Goal: Task Accomplishment & Management: Manage account settings

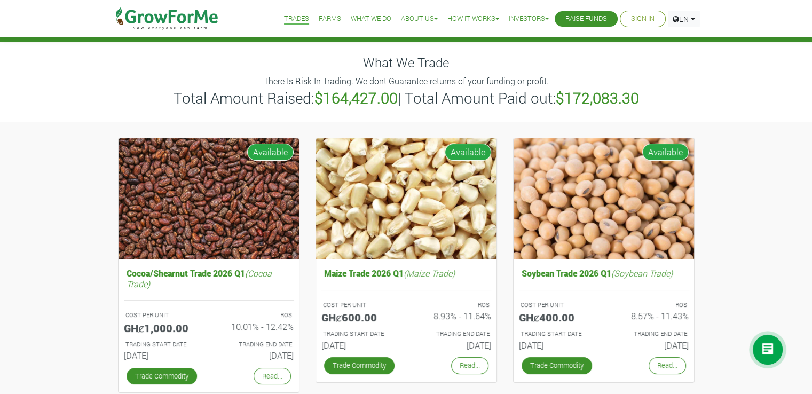
scroll to position [15, 0]
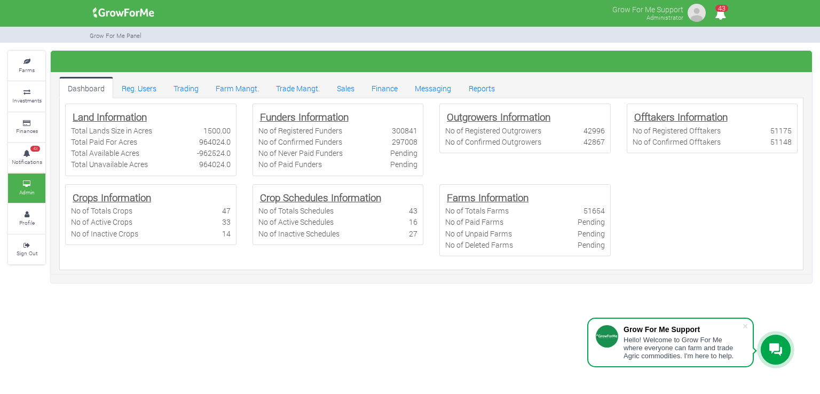
click at [192, 89] on link "Trading" at bounding box center [186, 87] width 42 height 21
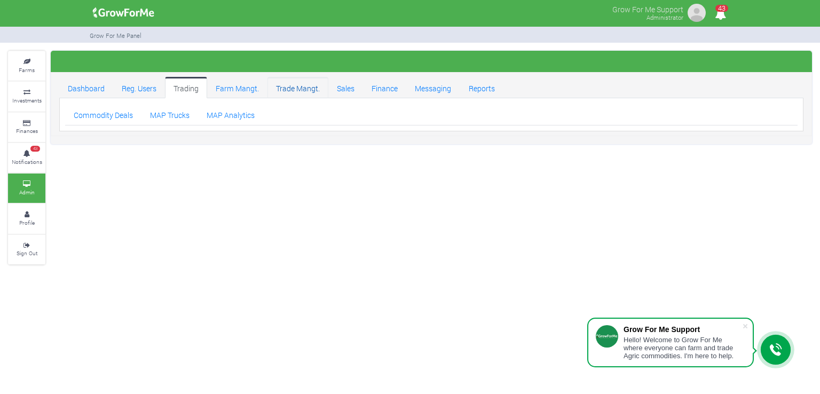
click at [291, 84] on link "Trade Mangt." at bounding box center [298, 87] width 61 height 21
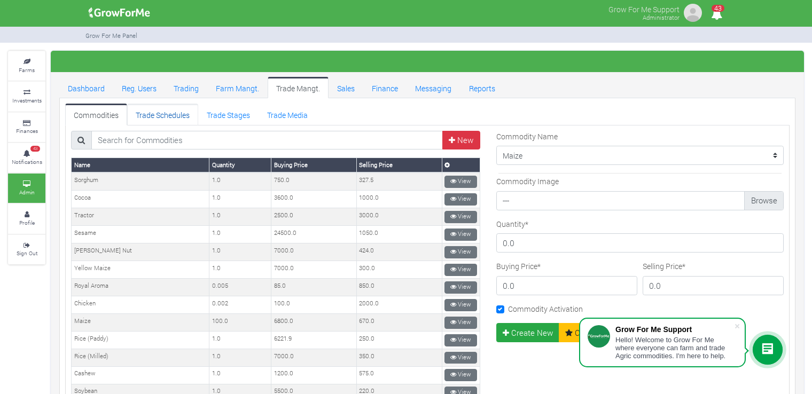
click at [177, 117] on link "Trade Schedules" at bounding box center [162, 114] width 71 height 21
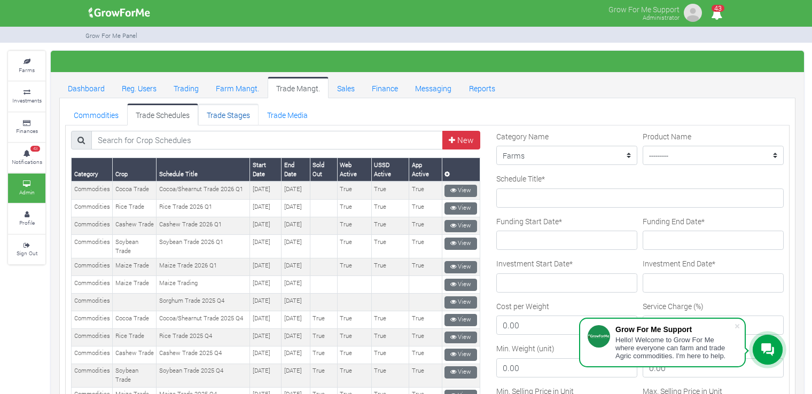
click at [239, 116] on link "Trade Stages" at bounding box center [228, 114] width 60 height 21
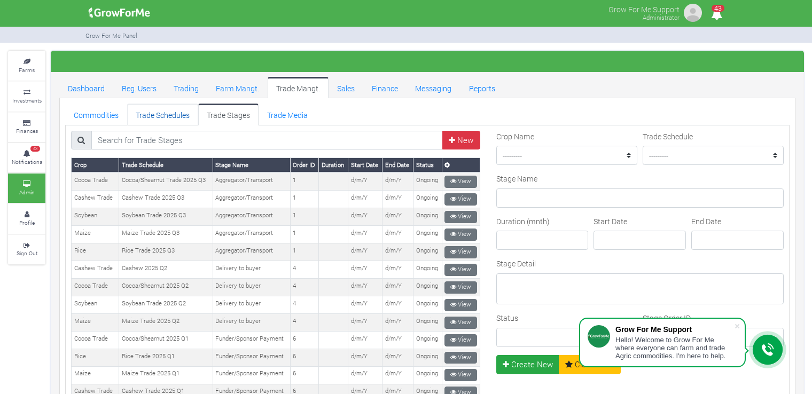
click at [188, 114] on link "Trade Schedules" at bounding box center [162, 114] width 71 height 21
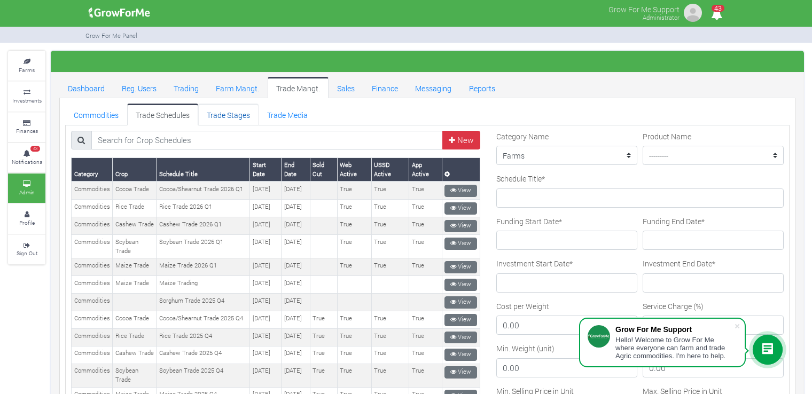
click at [239, 116] on link "Trade Stages" at bounding box center [228, 114] width 60 height 21
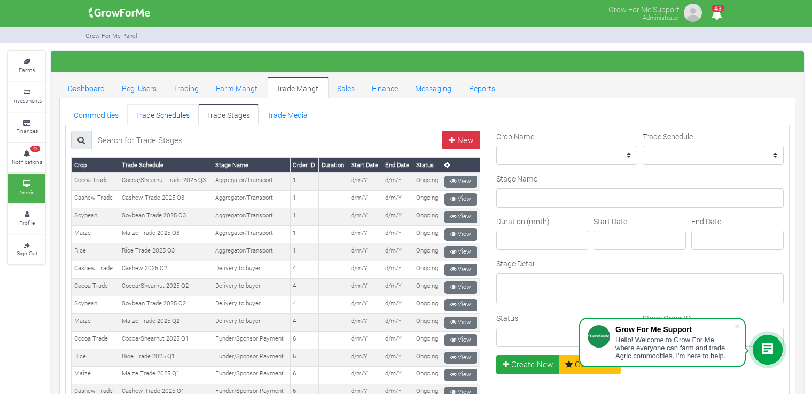
click at [175, 107] on link "Trade Schedules" at bounding box center [162, 114] width 71 height 21
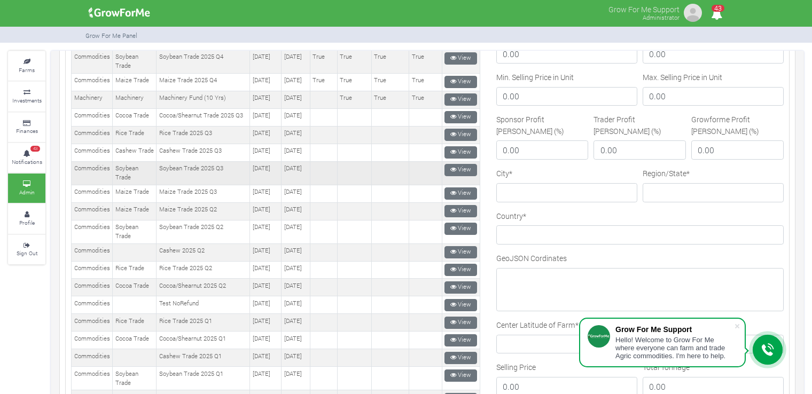
scroll to position [320, 0]
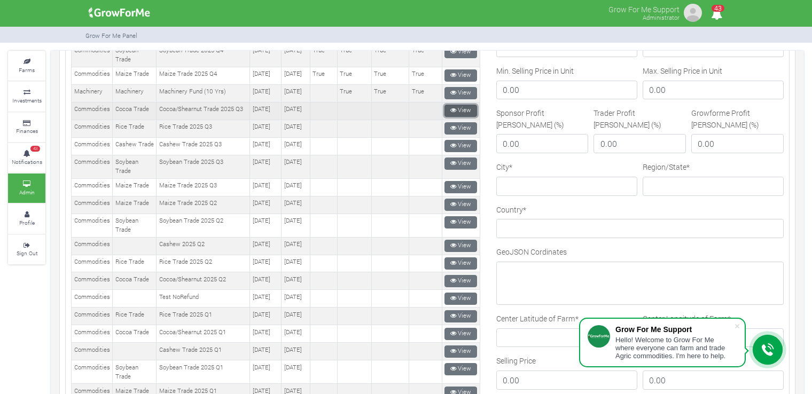
click at [450, 113] on icon at bounding box center [453, 110] width 6 height 6
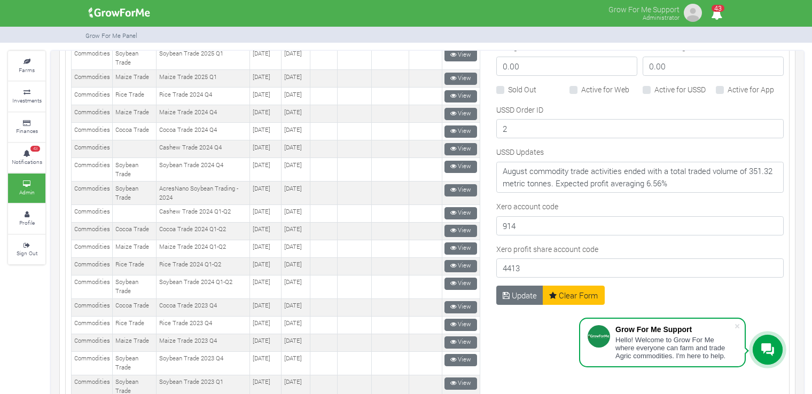
scroll to position [641, 0]
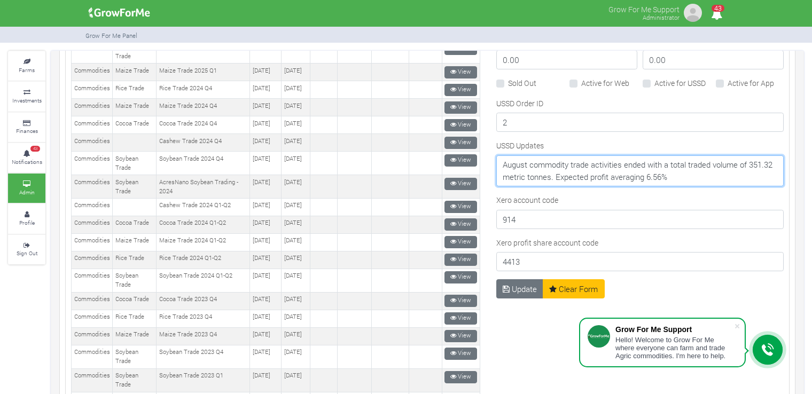
click at [690, 169] on textarea "August commodity trade activities ended with a total traded volume of 351.32 me…" at bounding box center [639, 170] width 287 height 31
click at [522, 174] on textarea "August commodity trade activities ended with a total traded volume of 351.32 me…" at bounding box center [639, 170] width 287 height 31
click at [509, 175] on textarea "August commodity trade activities ended with a total traded volume of 351.32 me…" at bounding box center [639, 170] width 287 height 31
drag, startPoint x: 521, startPoint y: 161, endPoint x: 481, endPoint y: 154, distance: 41.2
click at [481, 154] on div "New" at bounding box center [427, 42] width 728 height 1104
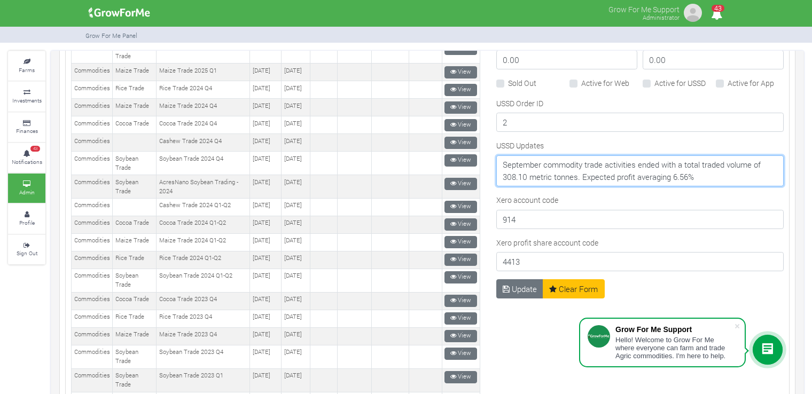
click at [671, 174] on textarea "August commodity trade activities ended with a total traded volume of 351.32 me…" at bounding box center [639, 170] width 287 height 31
click at [715, 173] on textarea "August commodity trade activities ended with a total traded volume of 351.32 me…" at bounding box center [639, 170] width 287 height 31
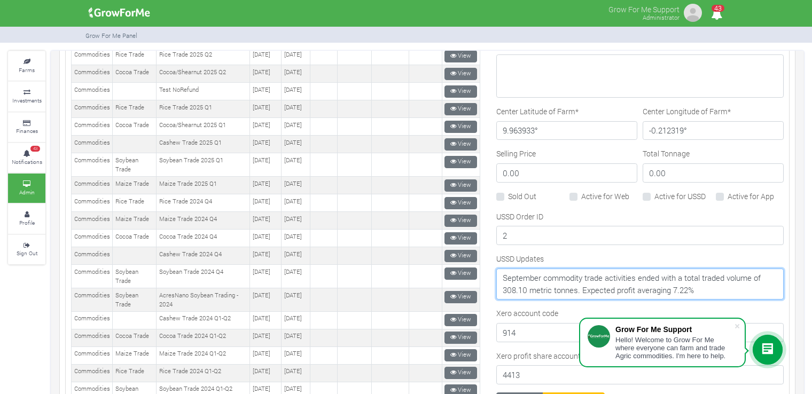
scroll to position [481, 0]
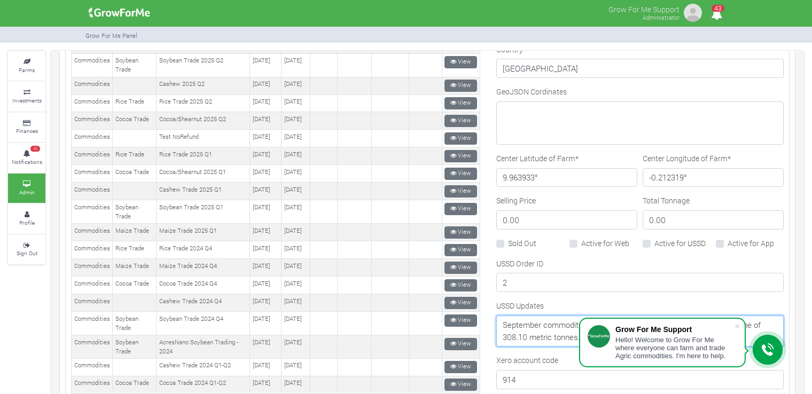
type textarea "September commodity trade activities ended with a total traded volume of 308.10…"
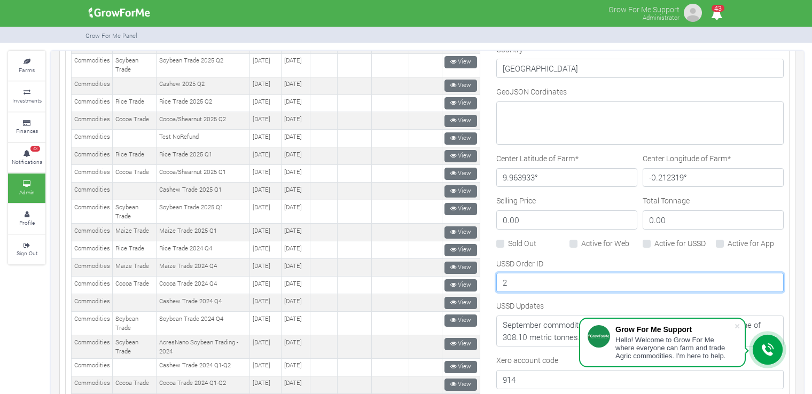
click at [516, 280] on input "2" at bounding box center [639, 282] width 287 height 19
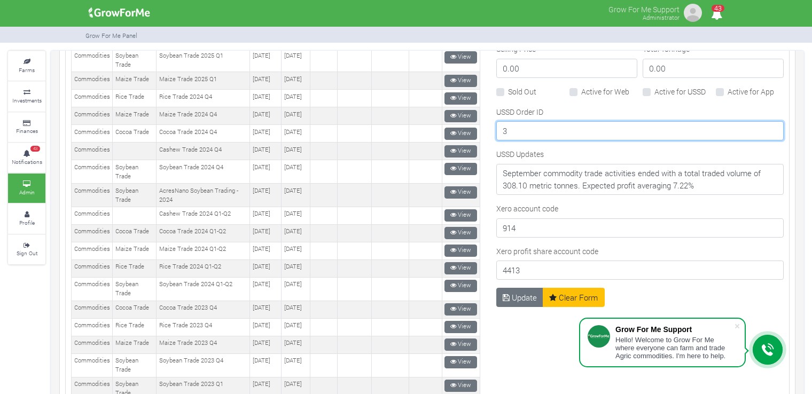
scroll to position [633, 0]
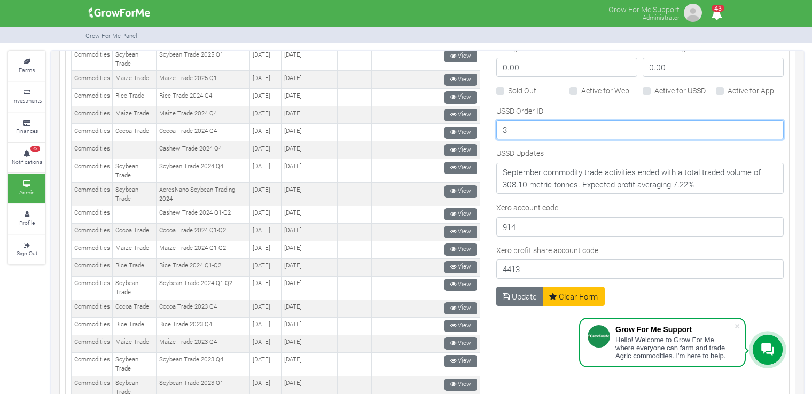
type input "3"
